Goal: Communication & Community: Share content

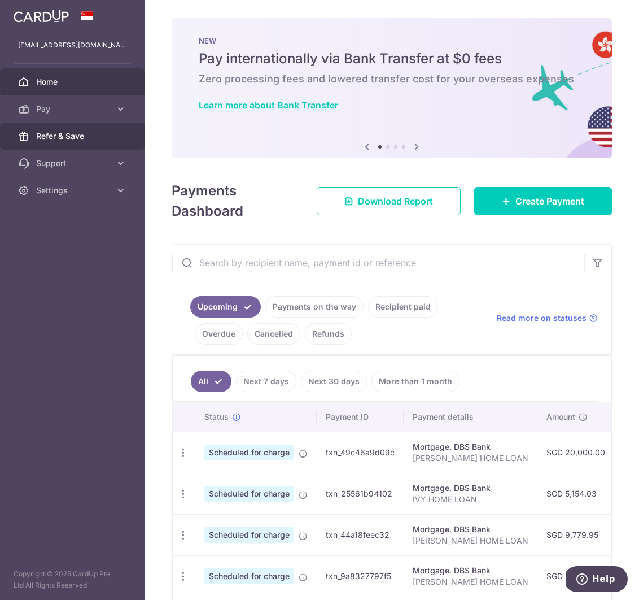
click at [74, 137] on span "Refer & Save" at bounding box center [73, 135] width 75 height 11
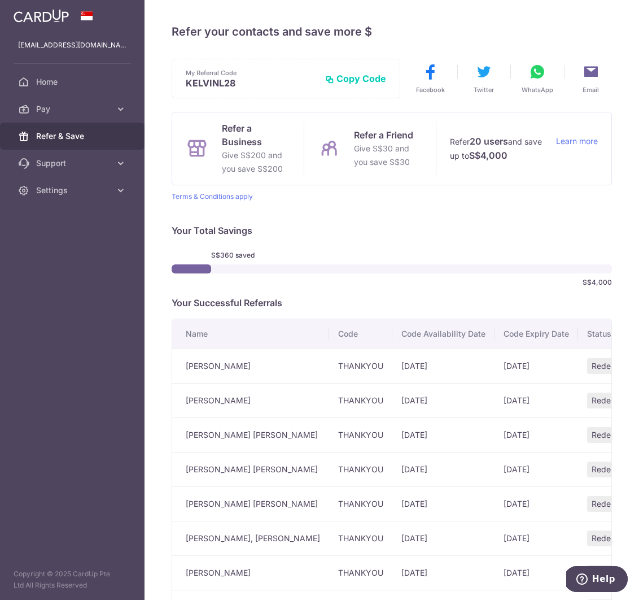
click at [358, 81] on button "Copy Code" at bounding box center [355, 78] width 61 height 11
click at [531, 73] on icon at bounding box center [538, 72] width 18 height 18
click at [54, 80] on span "Home" at bounding box center [73, 81] width 75 height 11
